Goal: Task Accomplishment & Management: Use online tool/utility

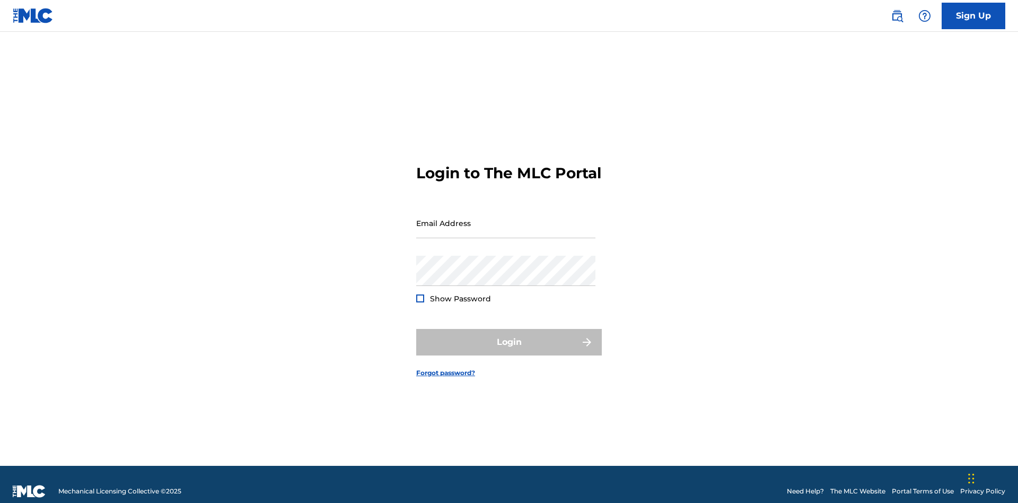
scroll to position [14, 0]
click at [506, 218] on input "Email Address" at bounding box center [505, 223] width 179 height 30
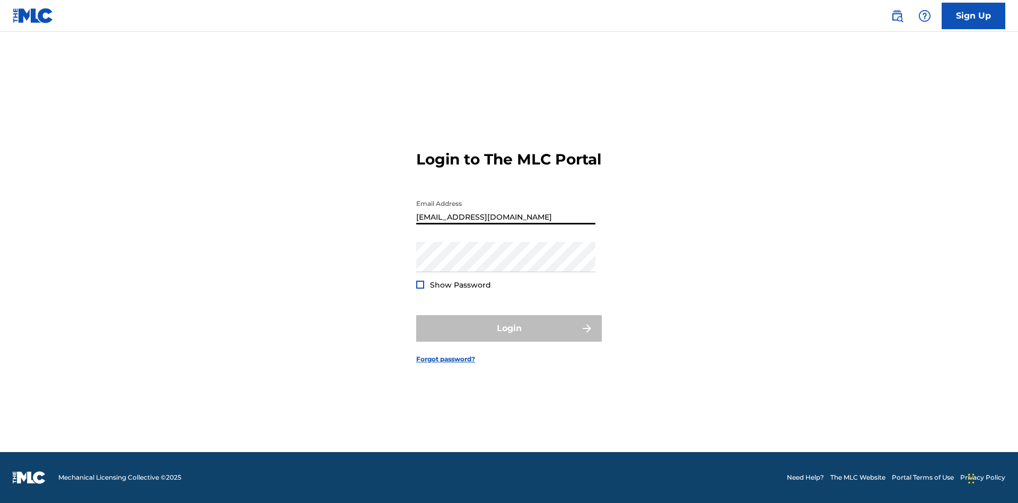
type input "[EMAIL_ADDRESS][DOMAIN_NAME]"
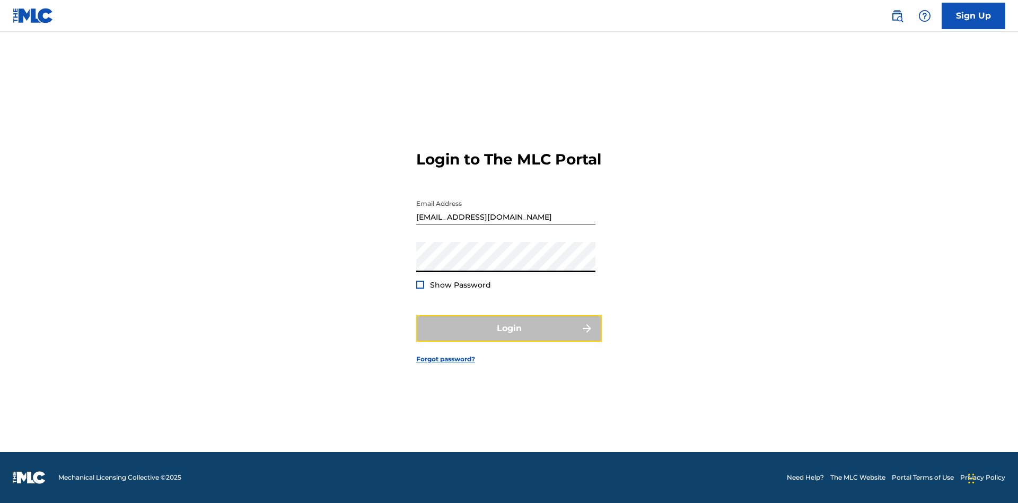
click at [509, 337] on button "Login" at bounding box center [509, 328] width 186 height 27
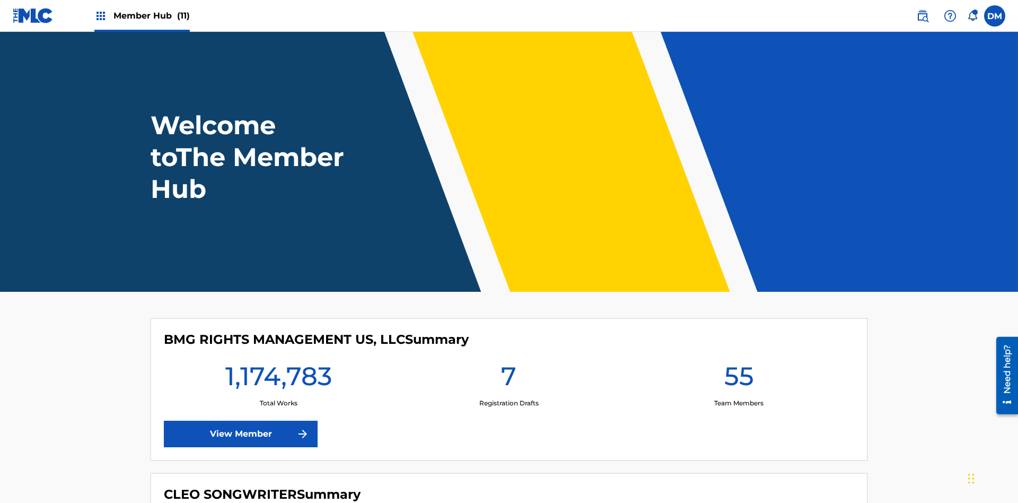
click at [151, 15] on span "Member Hub (11)" at bounding box center [151, 16] width 76 height 12
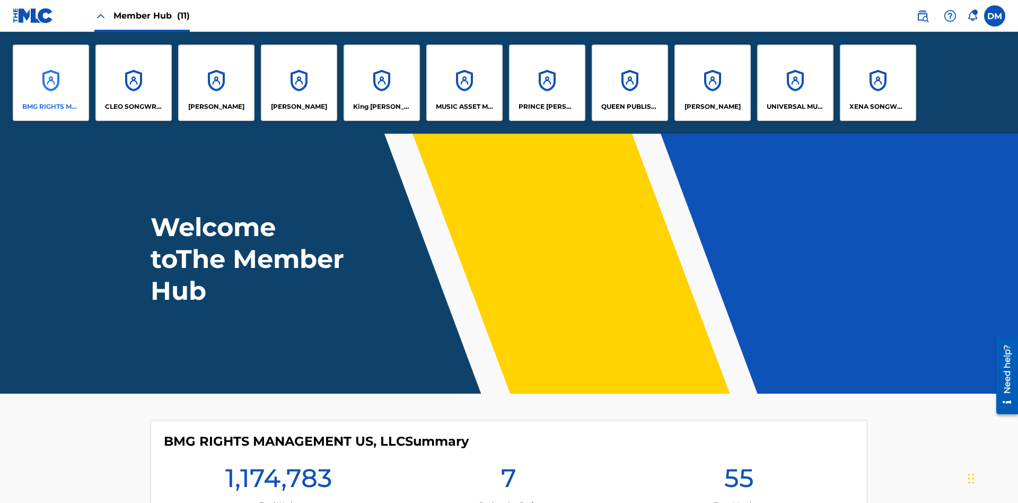
click at [51, 107] on p "BMG RIGHTS MANAGEMENT US, LLC" at bounding box center [51, 107] width 58 height 10
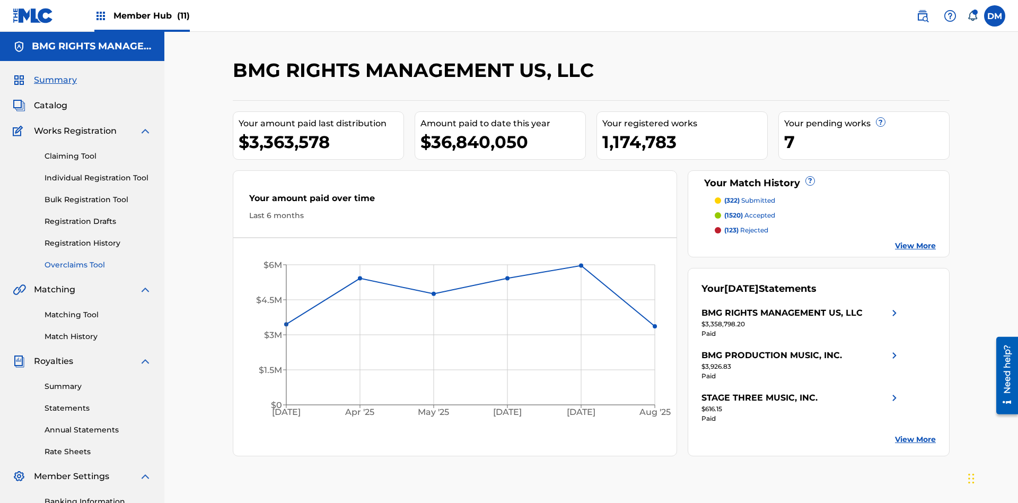
click at [98, 259] on link "Overclaims Tool" at bounding box center [98, 264] width 107 height 11
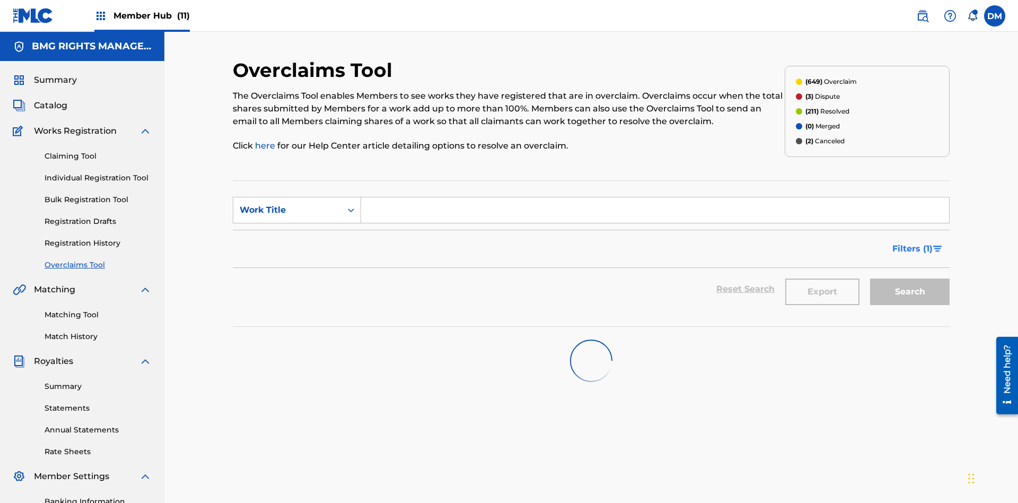
click at [912, 242] on span "Filters ( 1 )" at bounding box center [912, 248] width 40 height 13
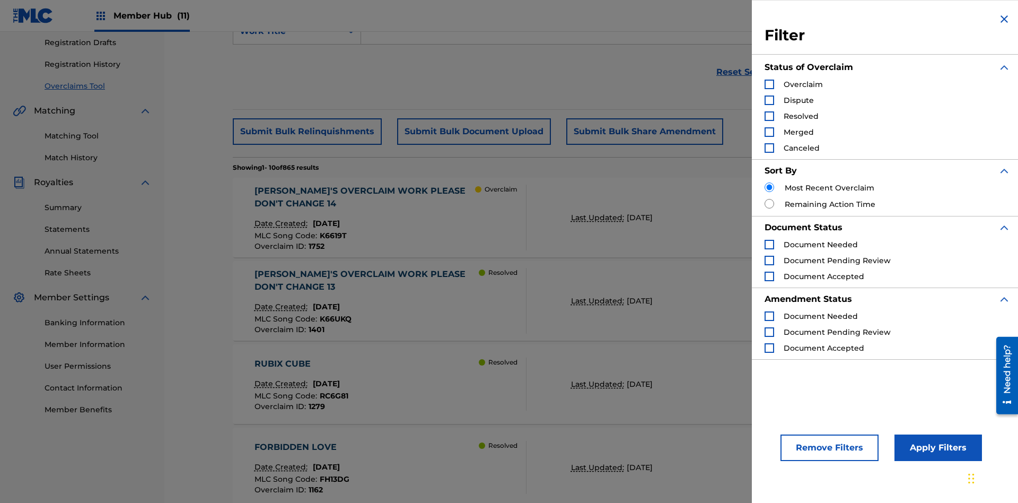
click at [769, 116] on div "Search Form" at bounding box center [770, 116] width 10 height 10
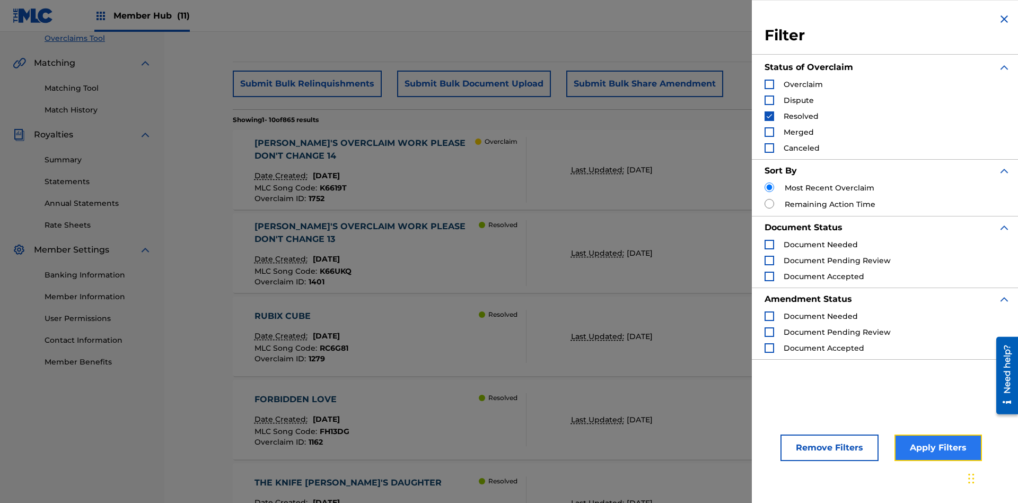
click at [936, 447] on button "Apply Filters" at bounding box center [937, 447] width 87 height 27
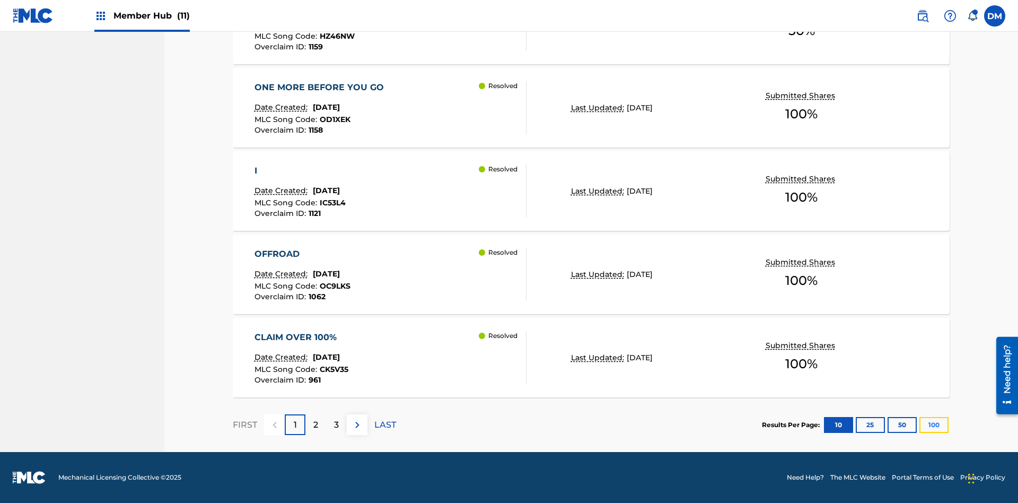
click at [919, 424] on button "100" at bounding box center [933, 425] width 29 height 16
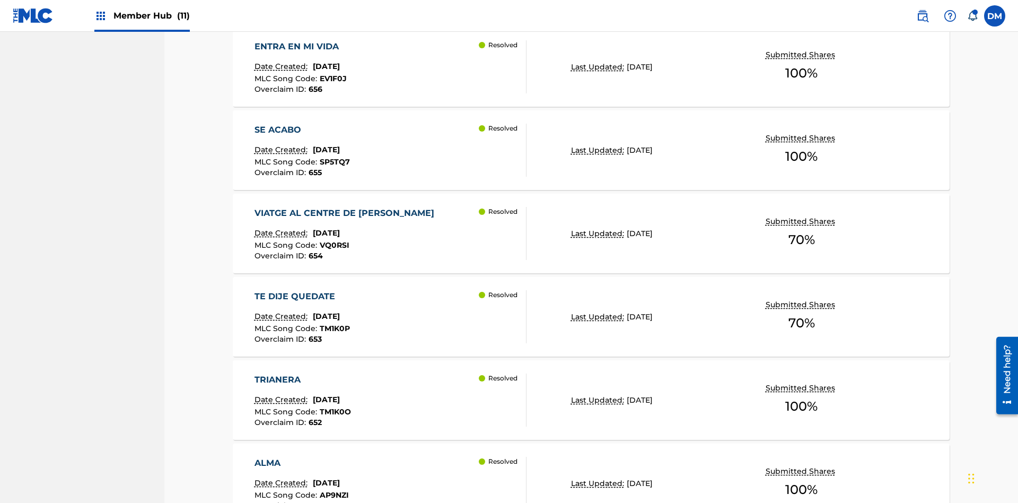
scroll to position [8318, 0]
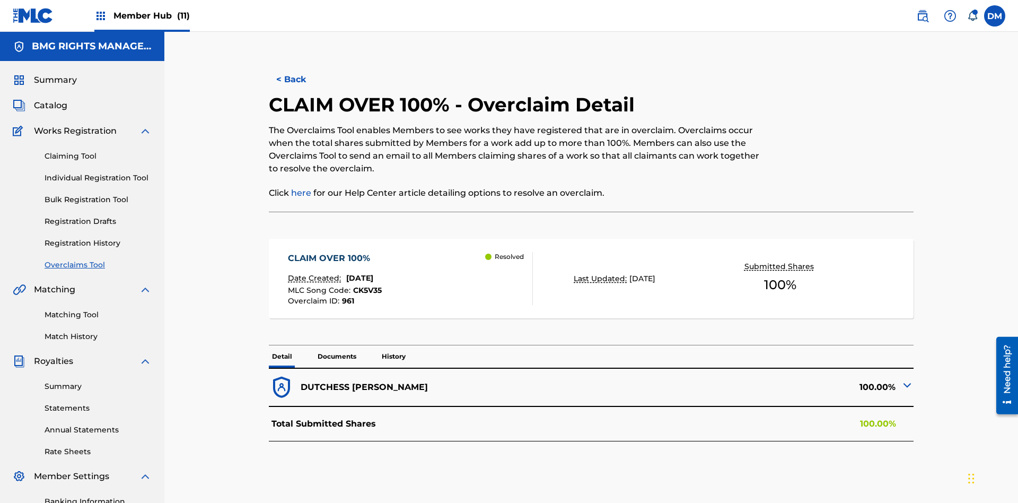
scroll to position [155, 0]
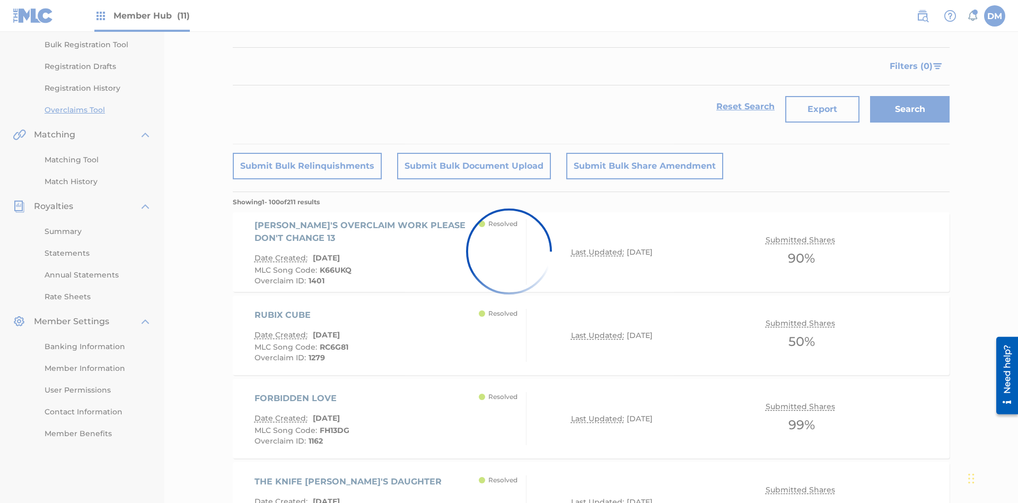
scroll to position [1080, 0]
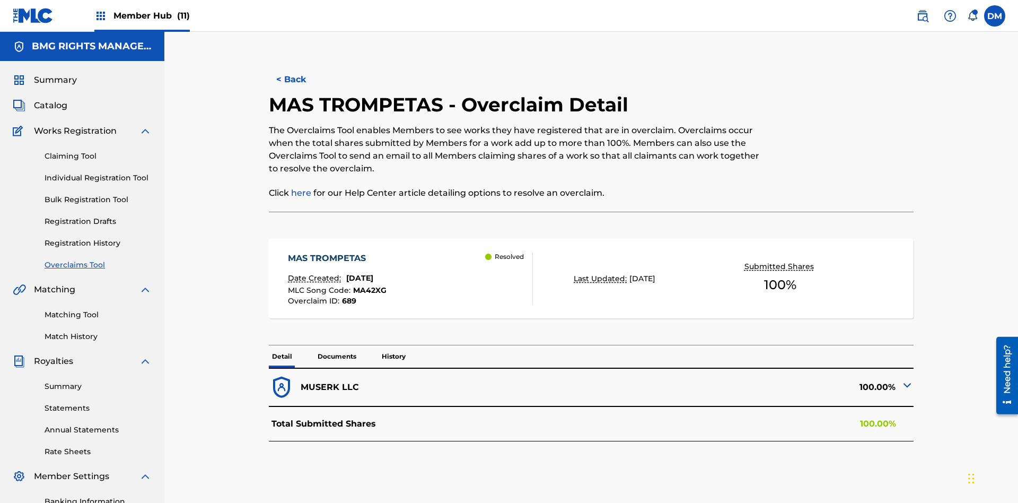
scroll to position [155, 0]
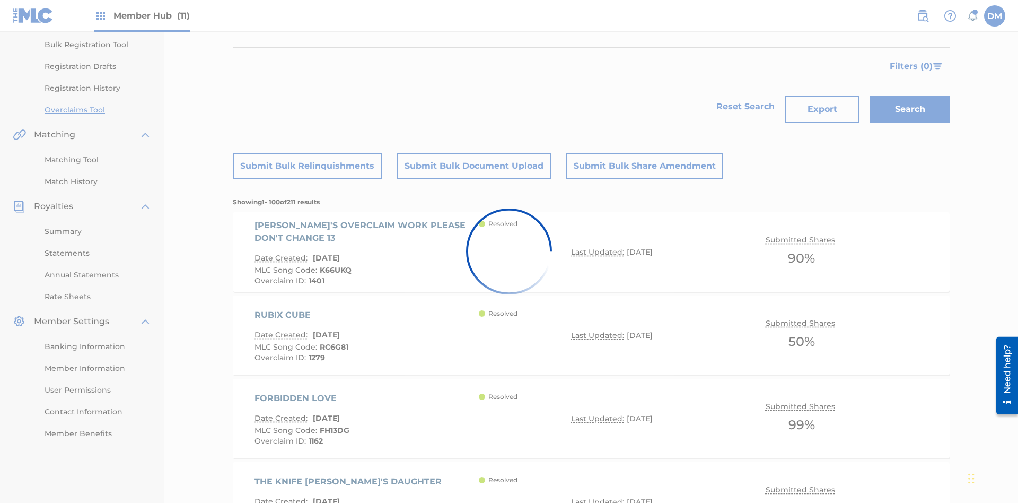
scroll to position [5408, 0]
